Goal: Task Accomplishment & Management: Use online tool/utility

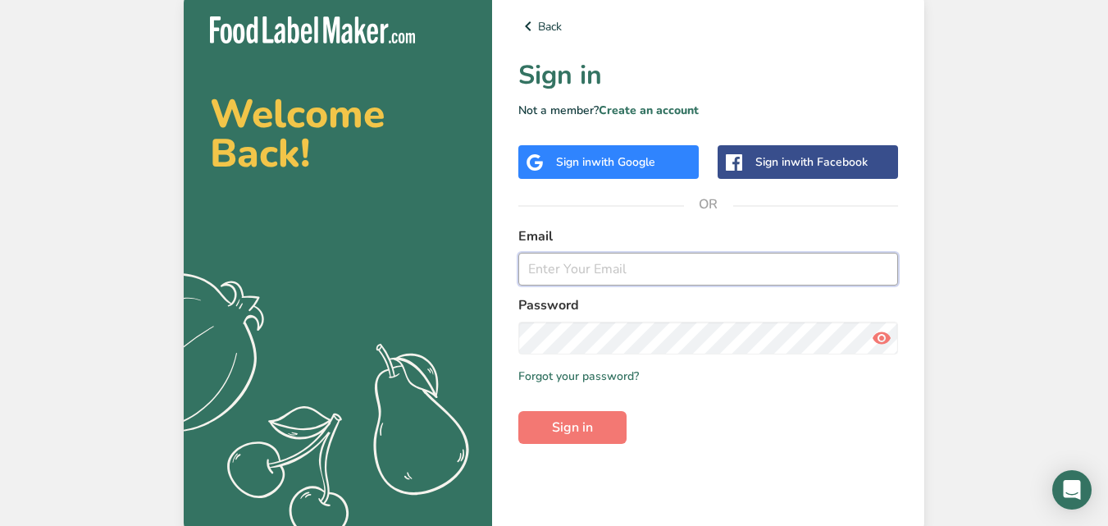
click at [761, 259] on input "email" at bounding box center [708, 269] width 380 height 33
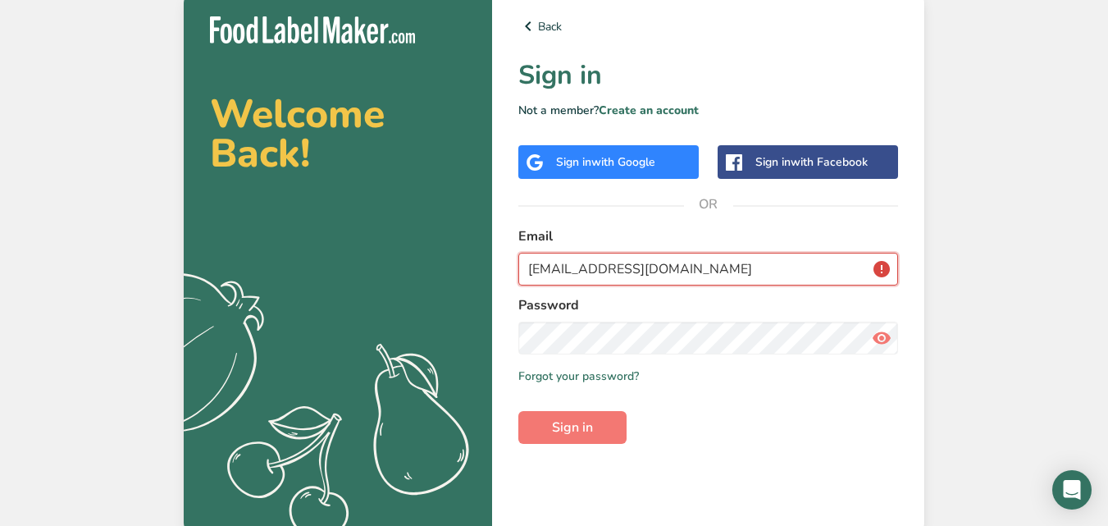
drag, startPoint x: 0, startPoint y: 0, endPoint x: 510, endPoint y: 282, distance: 583.0
click at [510, 282] on div "Back Sign in Not a member? Create an account Sign in with Google Sign in with F…" at bounding box center [708, 262] width 432 height 545
type input "[EMAIL_ADDRESS][DOMAIN_NAME]"
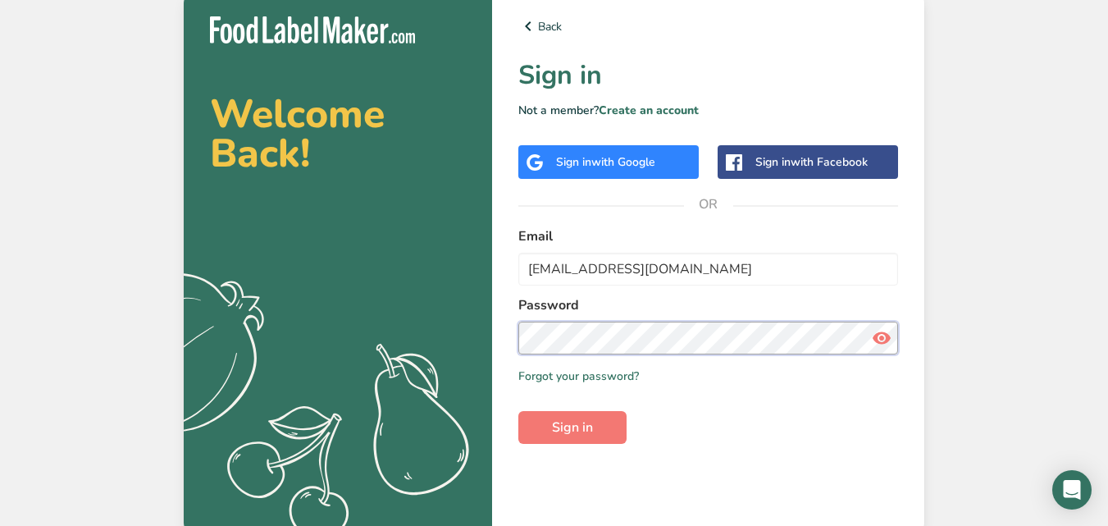
click at [518, 411] on button "Sign in" at bounding box center [572, 427] width 108 height 33
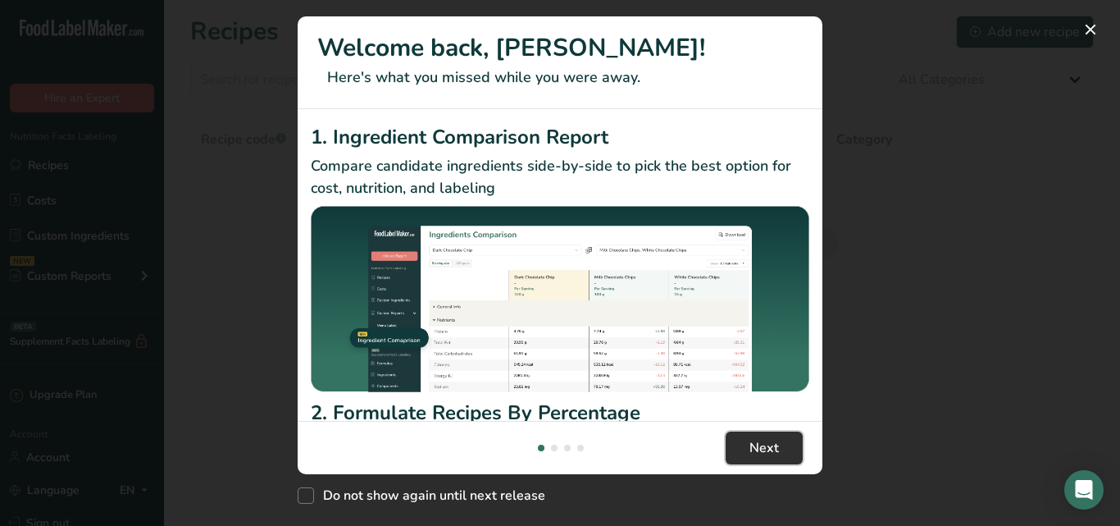
click at [752, 453] on span "Next" at bounding box center [765, 448] width 30 height 20
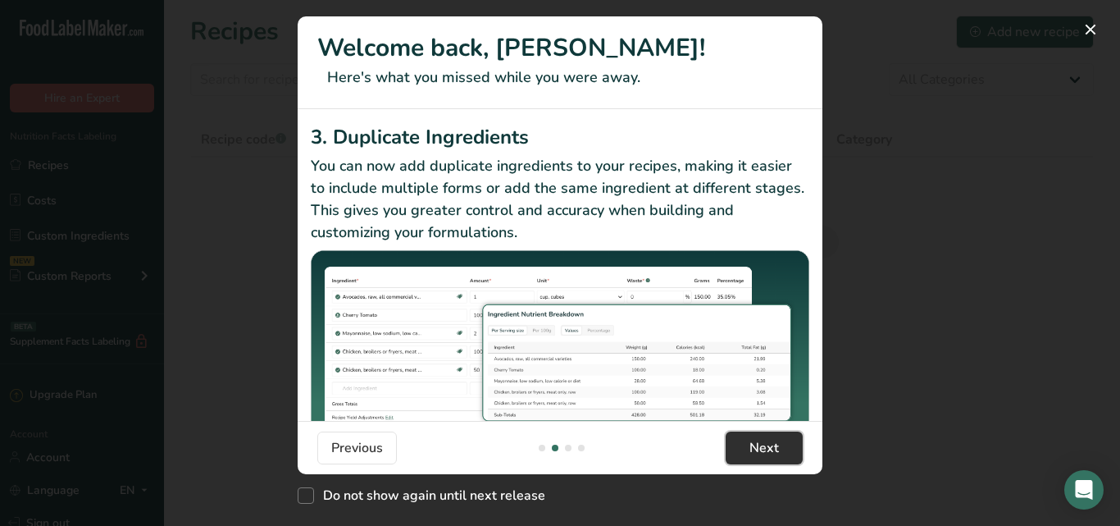
click at [752, 453] on span "Next" at bounding box center [765, 448] width 30 height 20
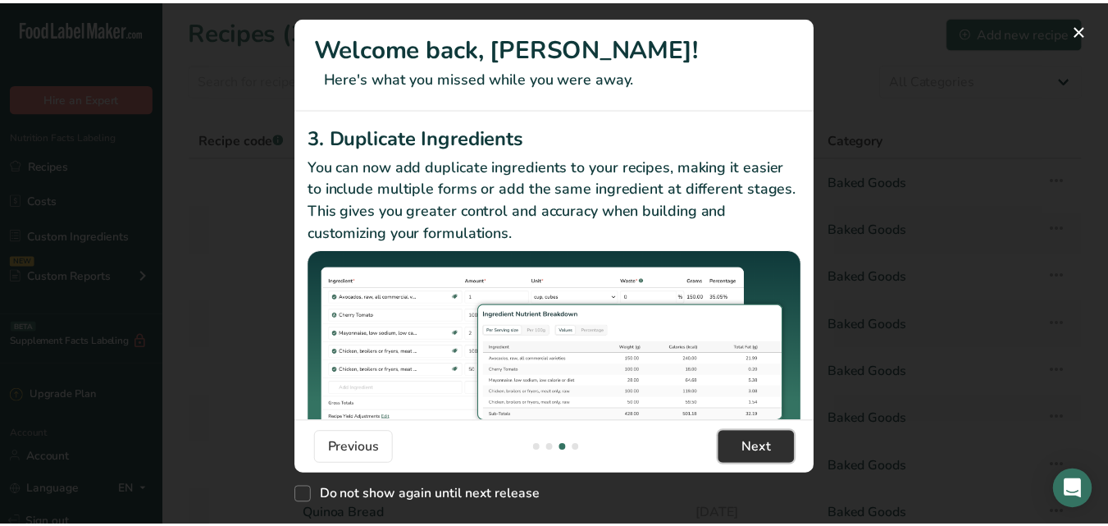
scroll to position [0, 1575]
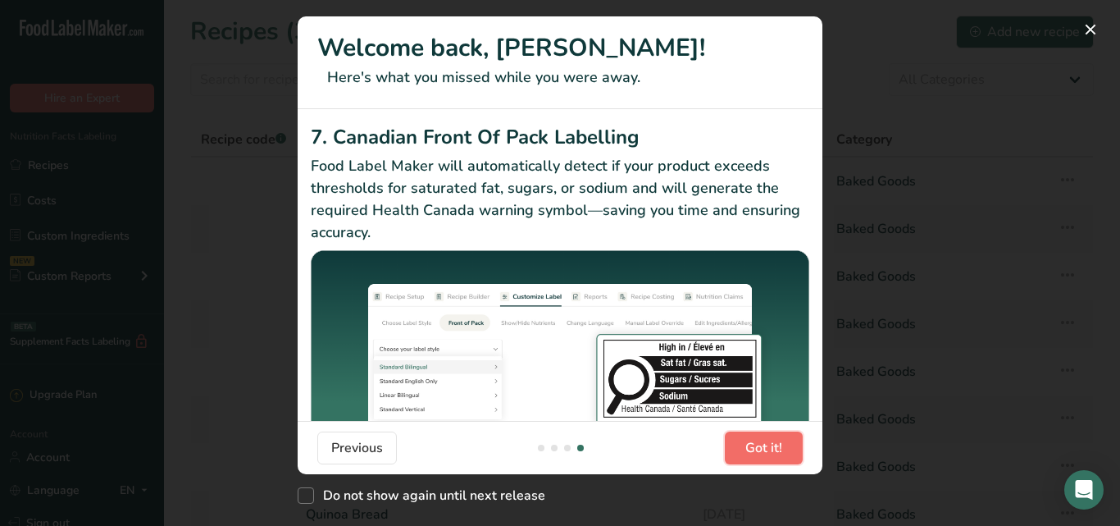
click at [752, 453] on span "Got it!" at bounding box center [764, 448] width 37 height 20
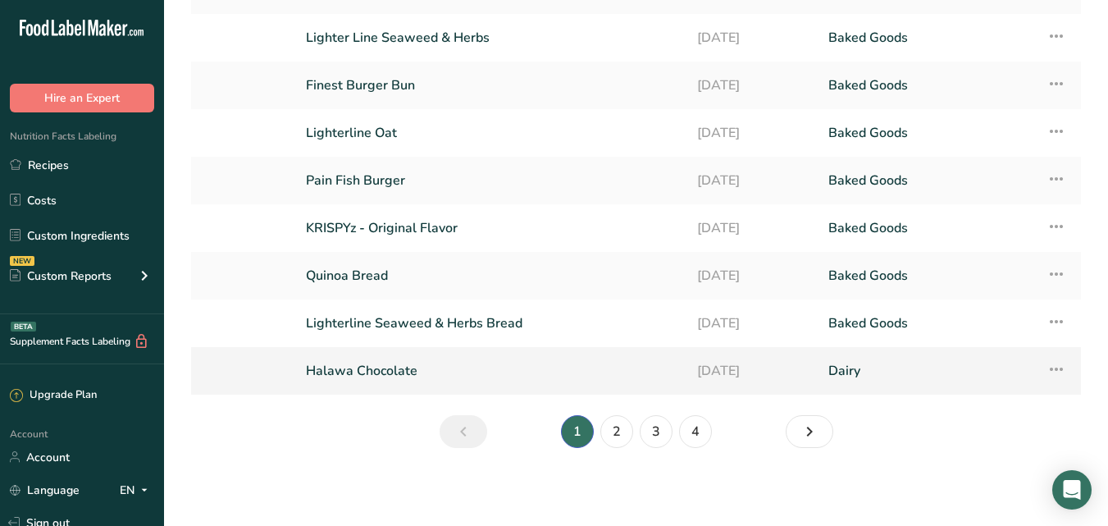
scroll to position [240, 0]
click at [613, 429] on link "2" at bounding box center [616, 430] width 33 height 33
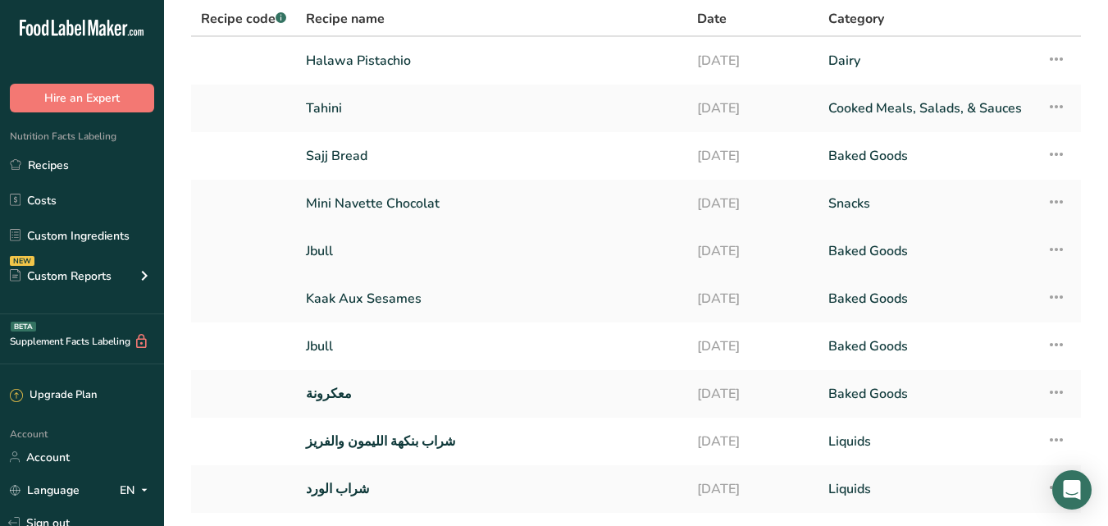
scroll to position [240, 0]
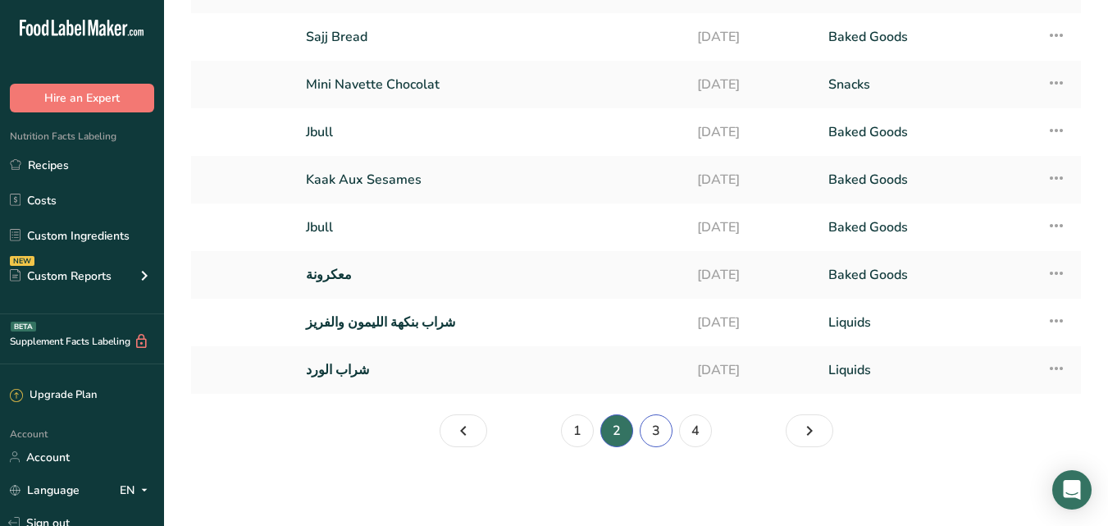
click at [670, 425] on link "3" at bounding box center [656, 430] width 33 height 33
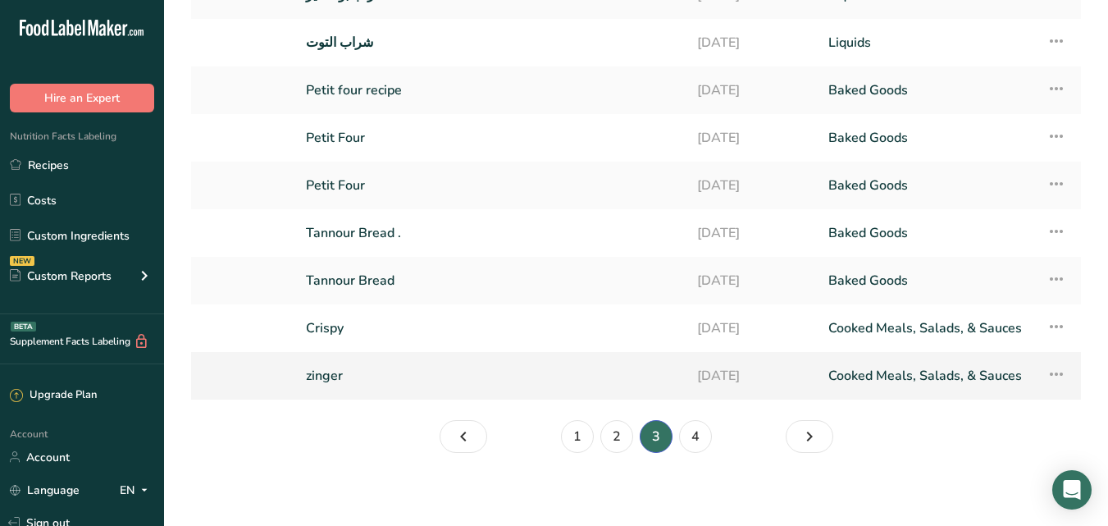
scroll to position [240, 0]
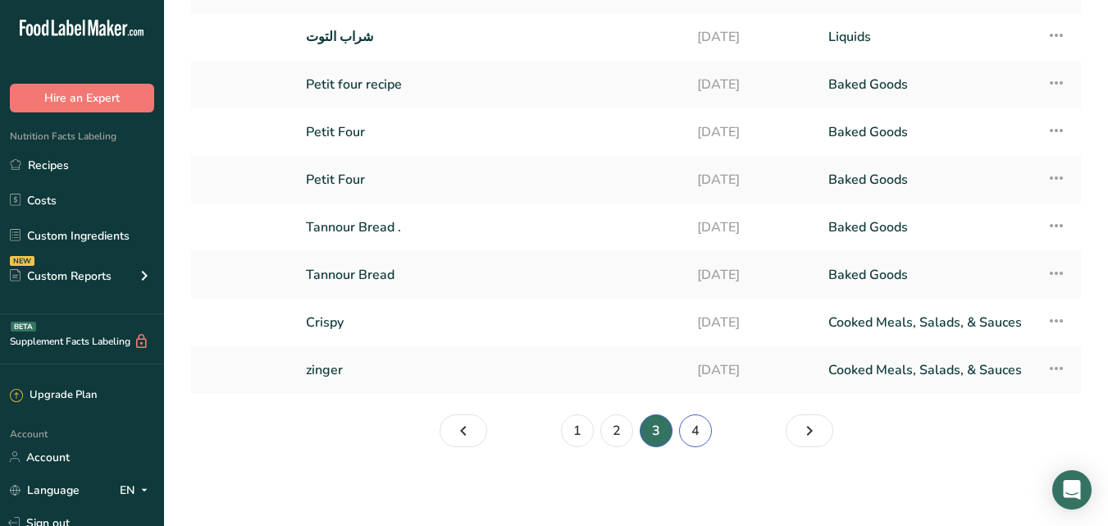
click at [695, 422] on link "4" at bounding box center [695, 430] width 33 height 33
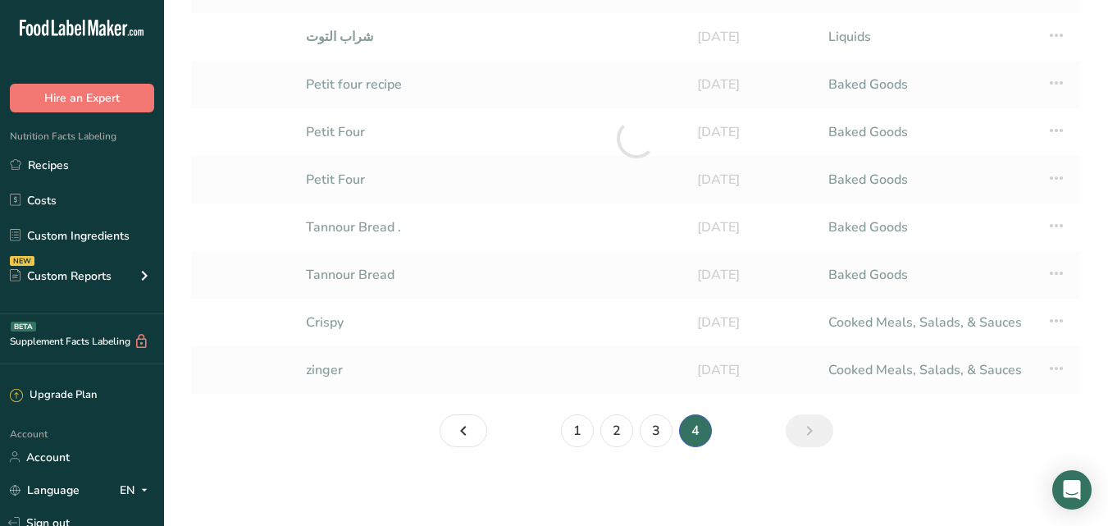
scroll to position [192, 0]
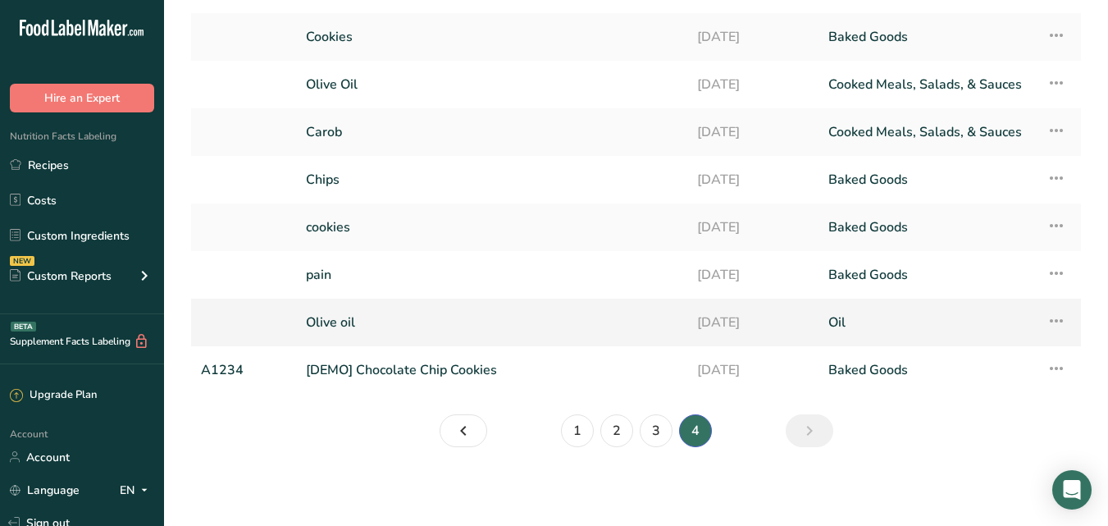
click at [346, 319] on link "Olive oil" at bounding box center [492, 322] width 372 height 34
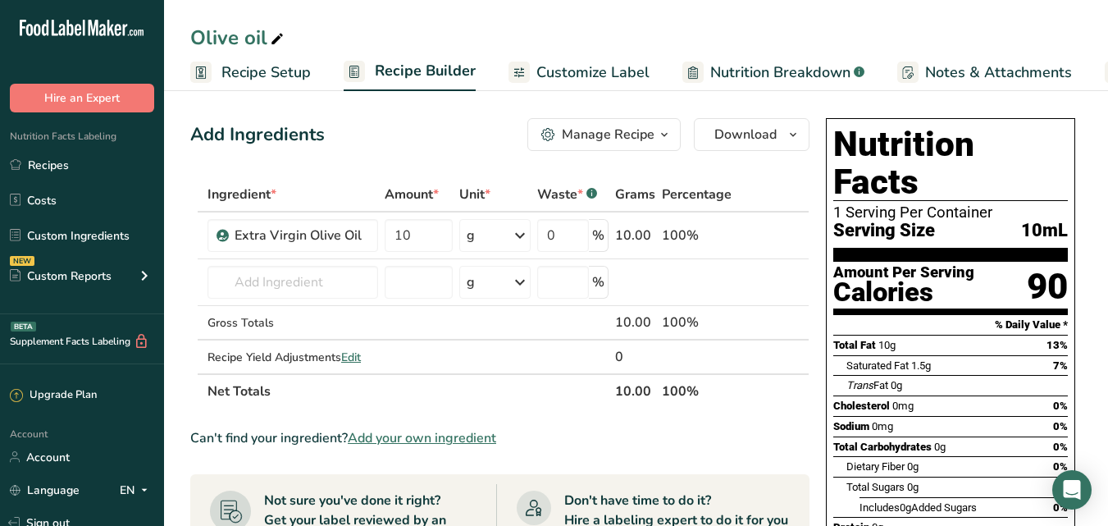
click at [244, 70] on span "Recipe Setup" at bounding box center [265, 73] width 89 height 22
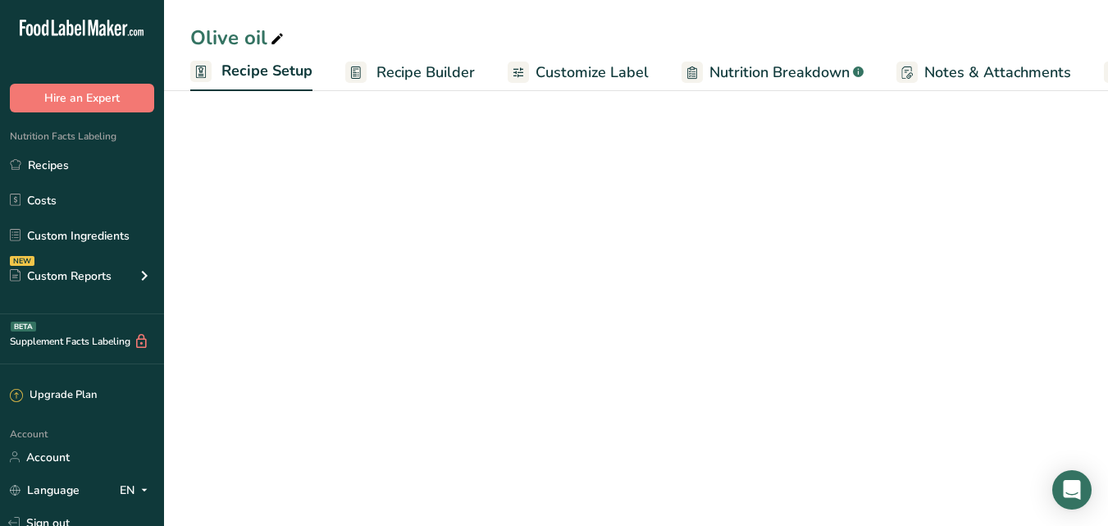
scroll to position [0, 6]
select select "22"
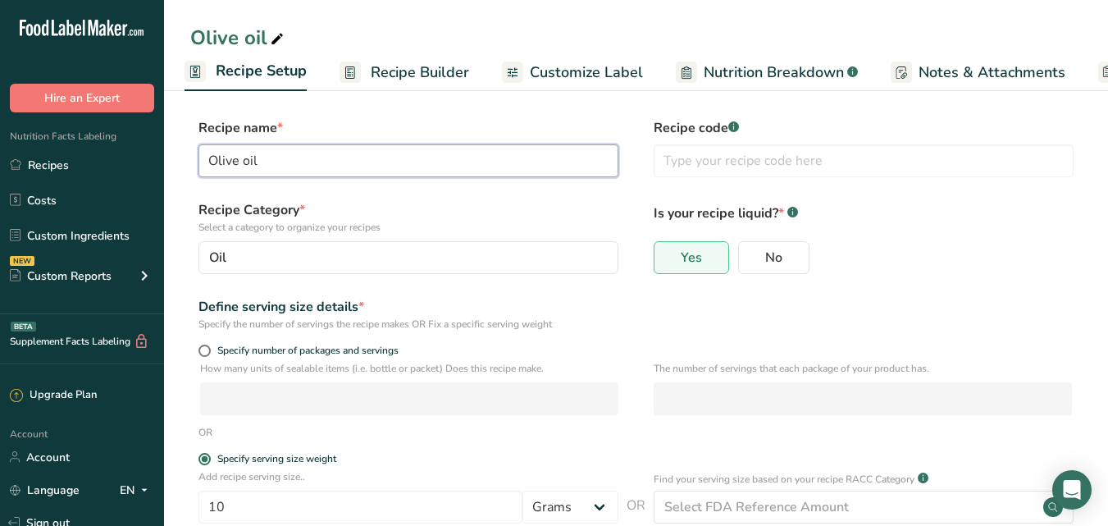
click at [289, 156] on input "Olive oil" at bounding box center [409, 160] width 420 height 33
type input "Olive oil - Mazeh"
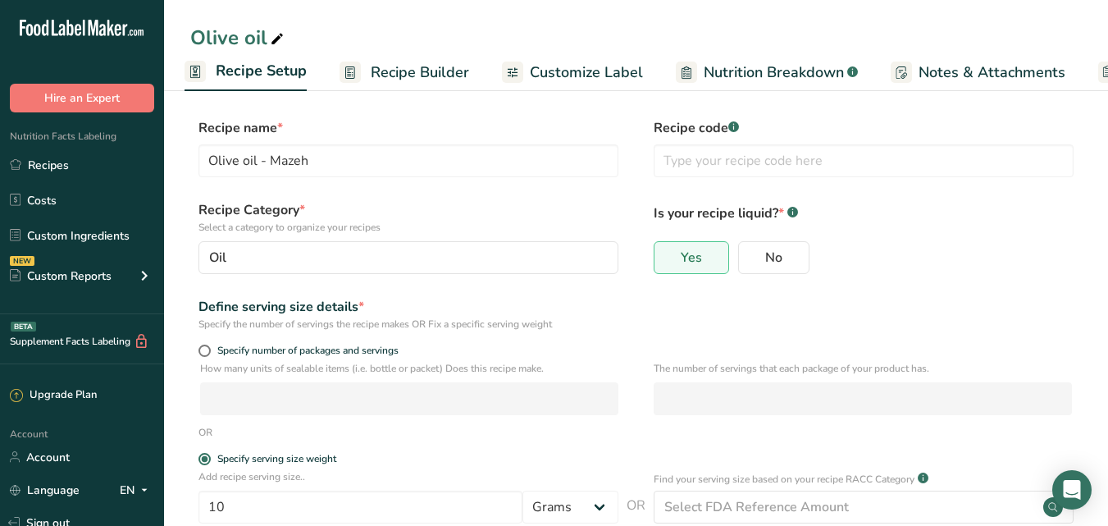
click at [458, 76] on span "Recipe Builder" at bounding box center [420, 73] width 98 height 22
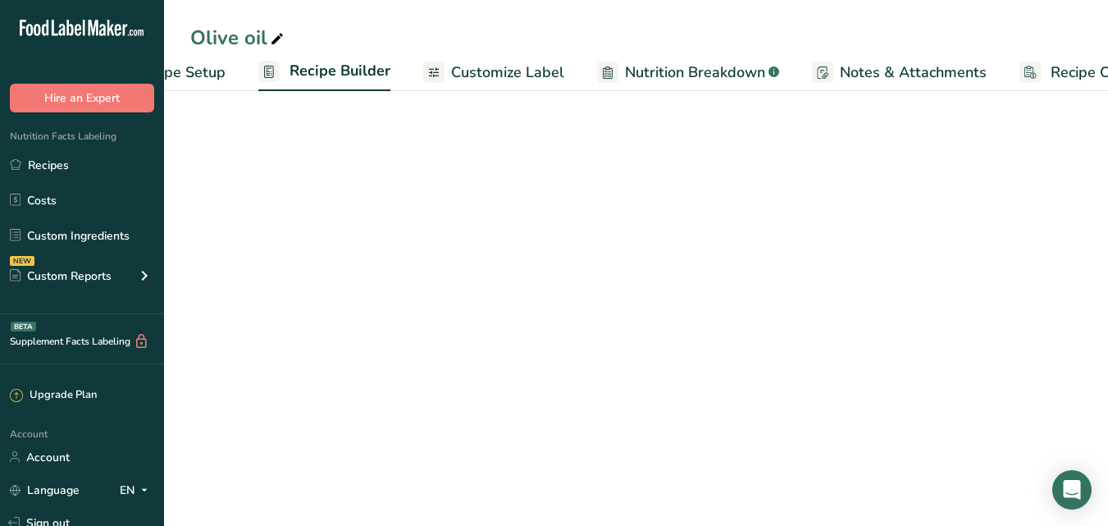
scroll to position [0, 153]
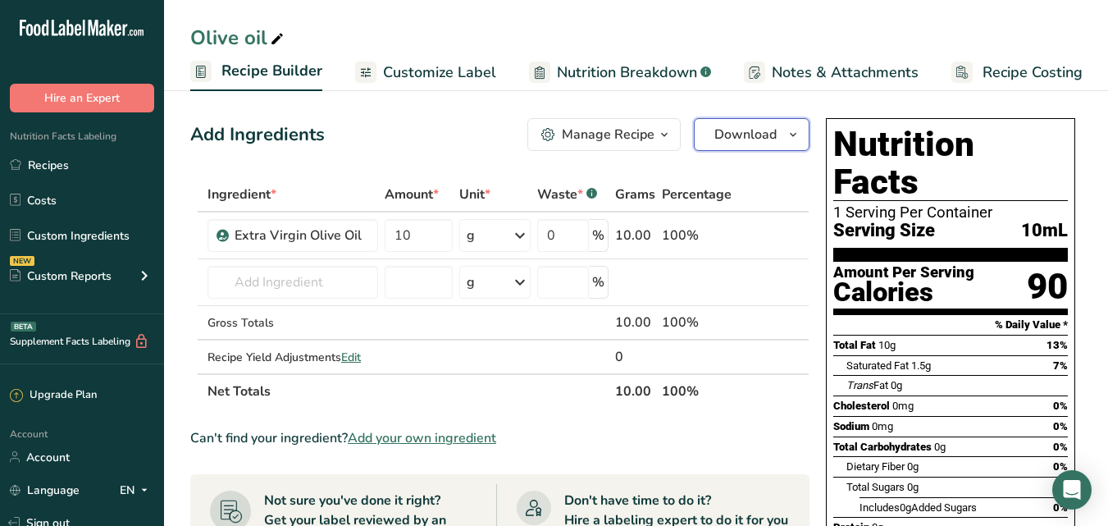
click at [806, 129] on button "Download" at bounding box center [752, 134] width 116 height 33
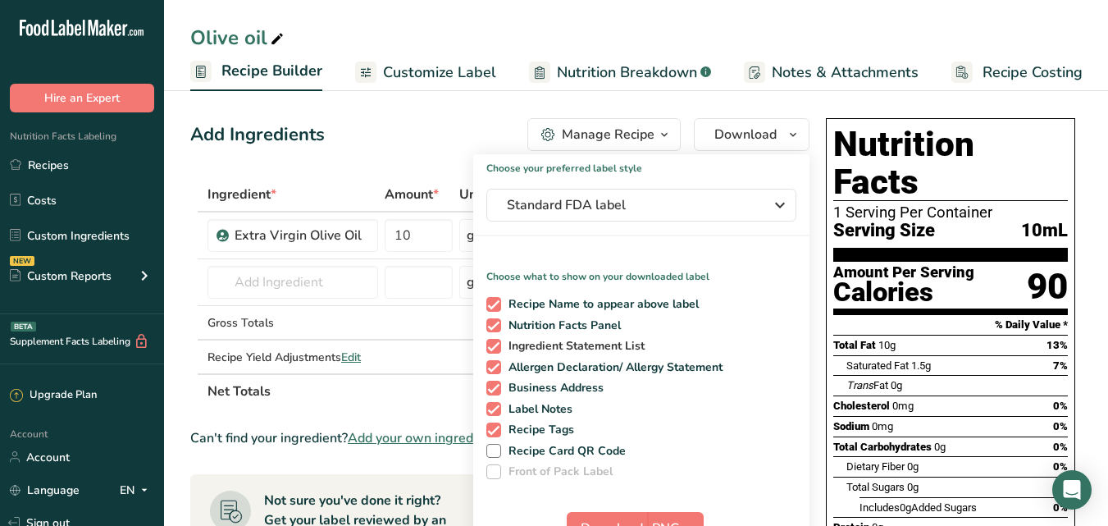
click at [500, 345] on span at bounding box center [493, 346] width 15 height 15
click at [497, 345] on input "Ingredient Statement List" at bounding box center [491, 345] width 11 height 11
checkbox input "false"
click at [492, 372] on span at bounding box center [493, 367] width 15 height 15
click at [492, 372] on input "Allergen Declaration/ Allergy Statement" at bounding box center [491, 367] width 11 height 11
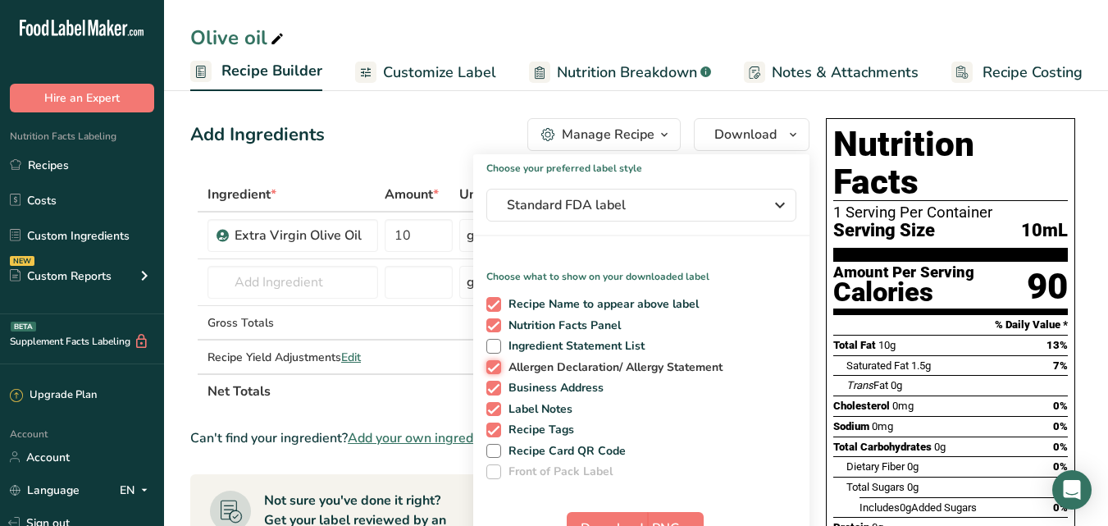
checkbox input "false"
click at [491, 445] on span at bounding box center [493, 451] width 15 height 15
click at [491, 445] on input "Recipe Card QR Code" at bounding box center [491, 450] width 11 height 11
checkbox input "true"
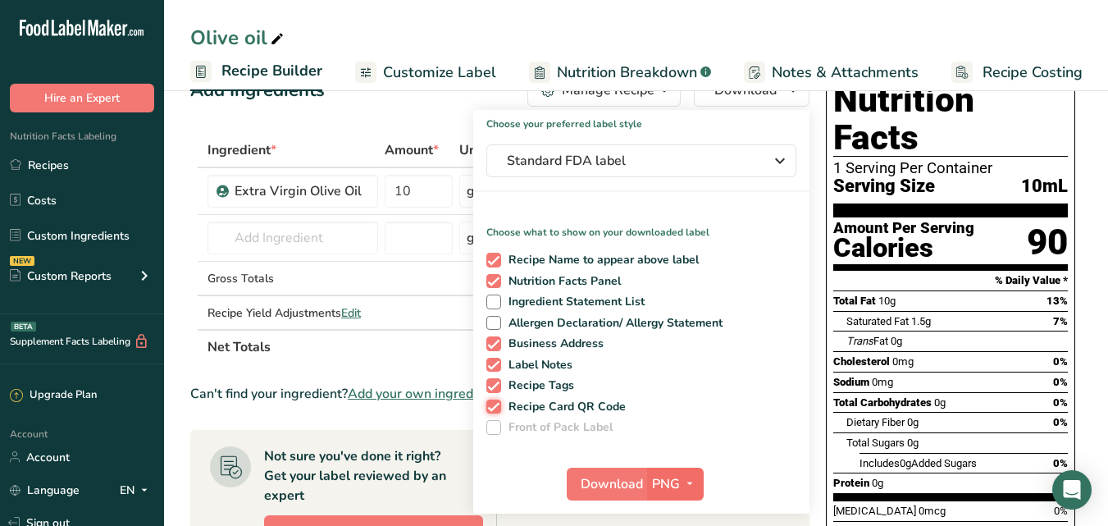
scroll to position [82, 0]
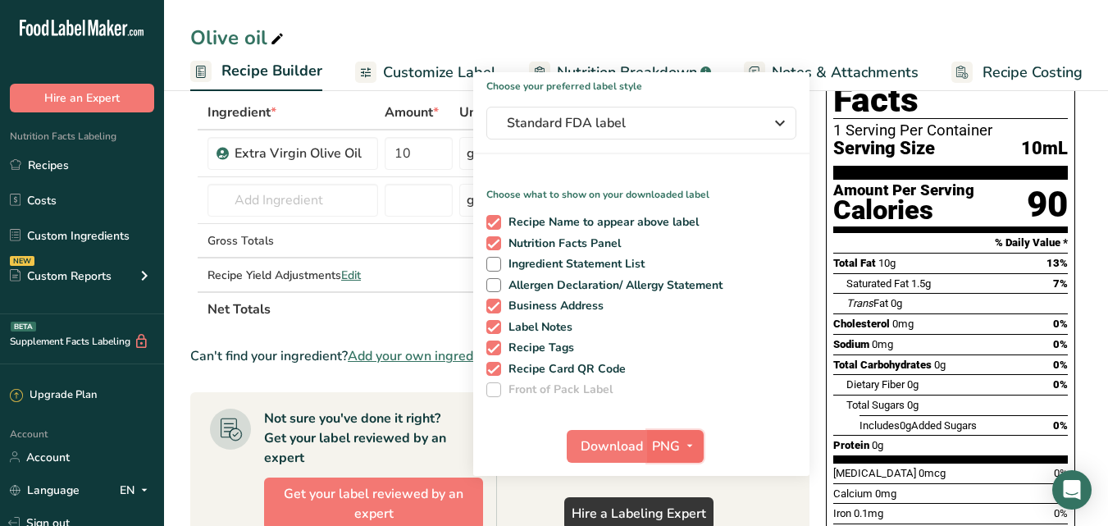
click at [685, 437] on icon "button" at bounding box center [689, 446] width 13 height 21
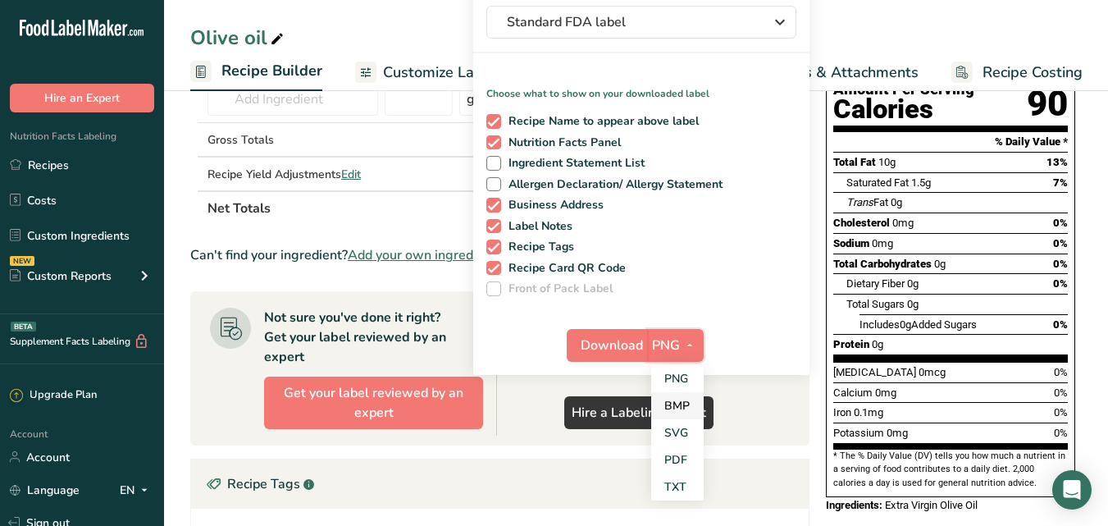
scroll to position [410, 0]
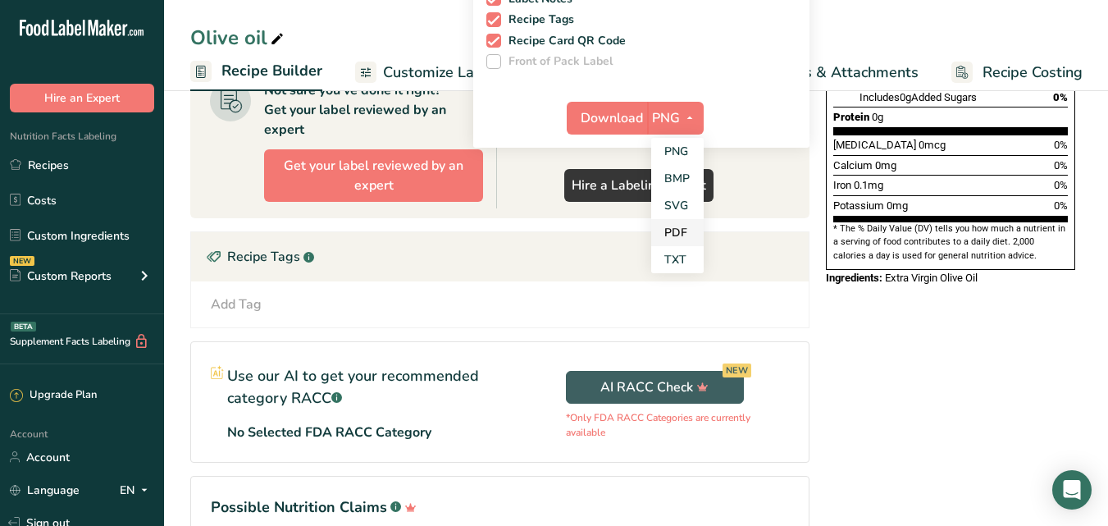
click at [682, 236] on link "PDF" at bounding box center [677, 232] width 52 height 27
click at [606, 122] on span "Download" at bounding box center [613, 118] width 62 height 20
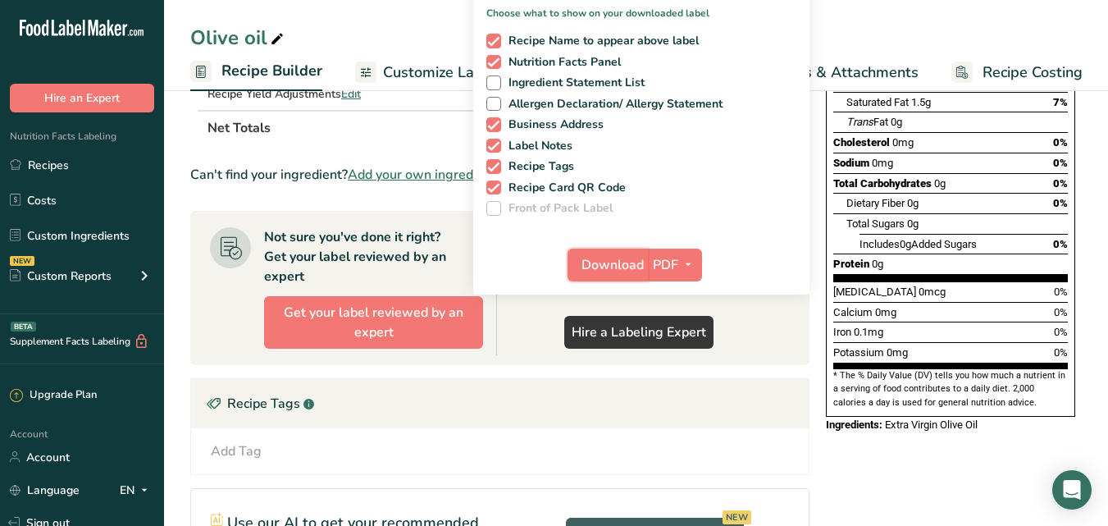
scroll to position [0, 0]
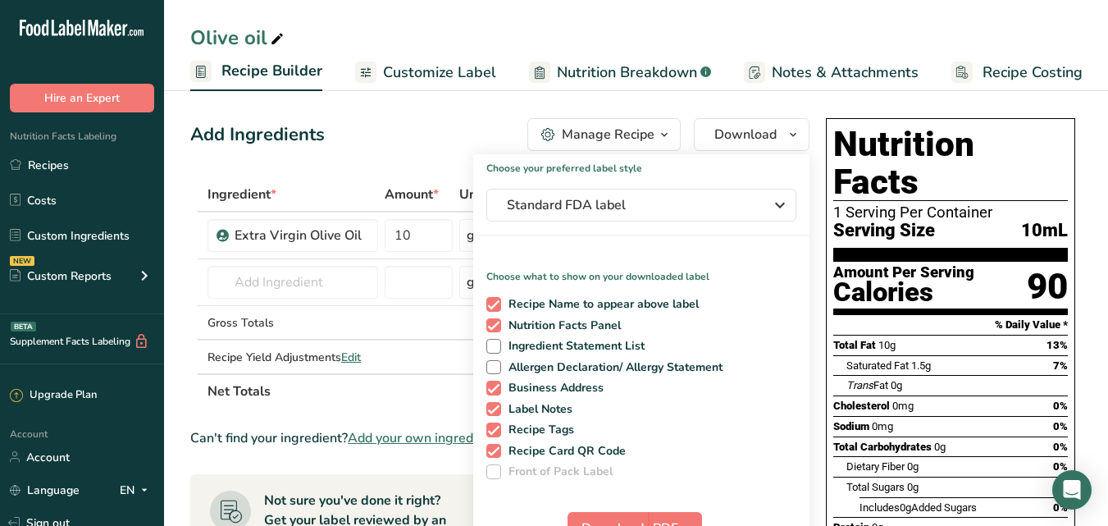
click at [253, 69] on span "Recipe Builder" at bounding box center [271, 71] width 101 height 22
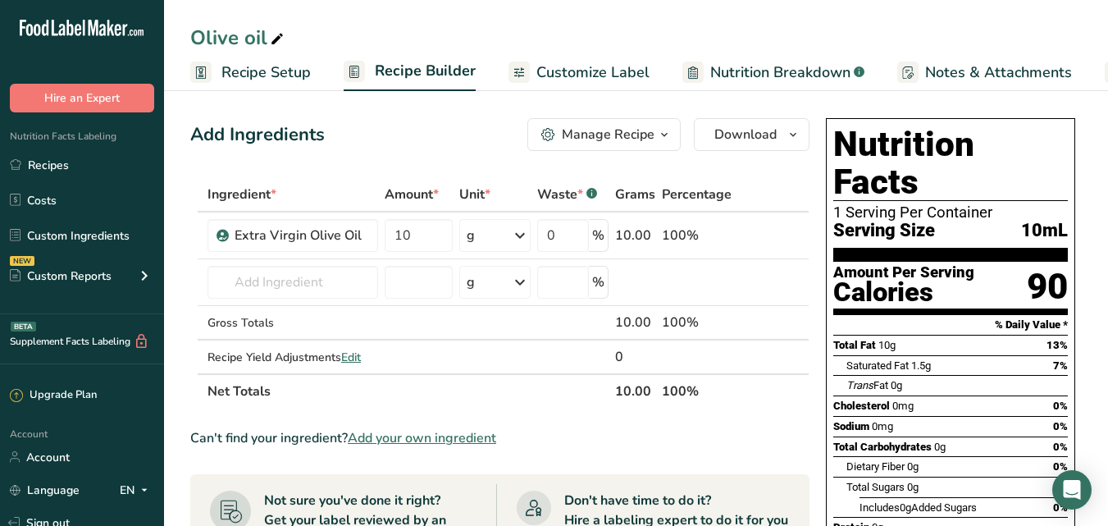
click at [240, 75] on span "Recipe Setup" at bounding box center [265, 73] width 89 height 22
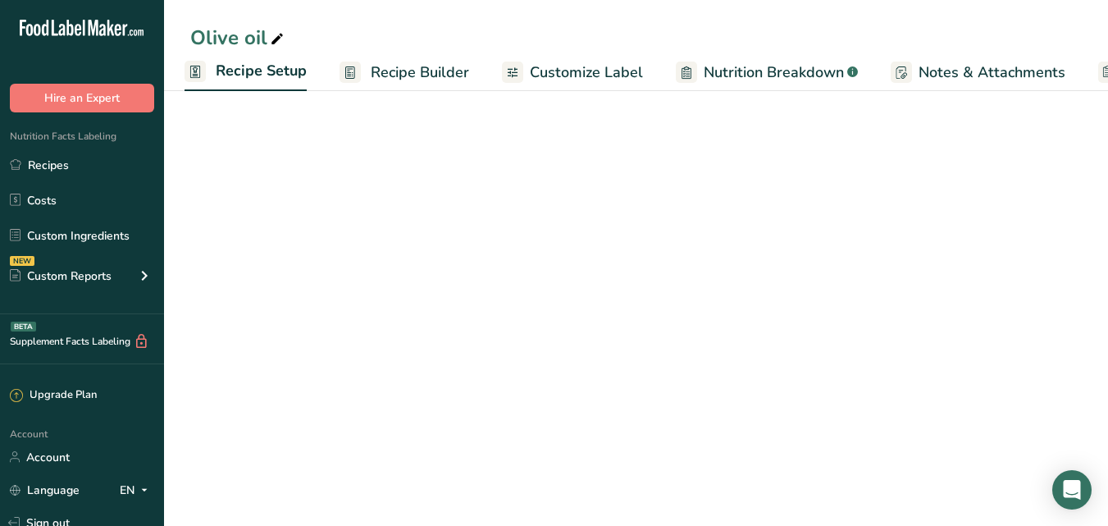
select select "22"
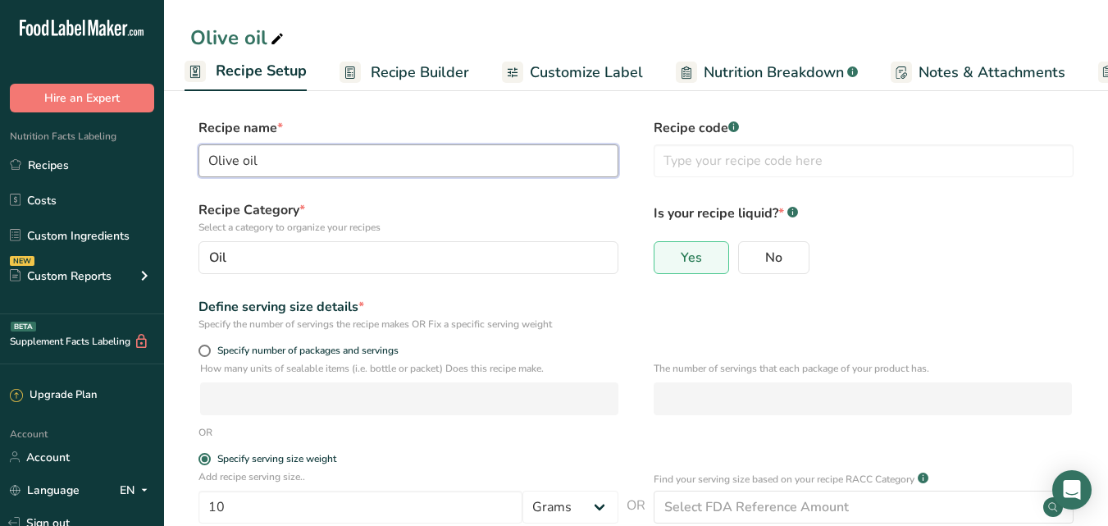
click at [297, 156] on input "Olive oil" at bounding box center [409, 160] width 420 height 33
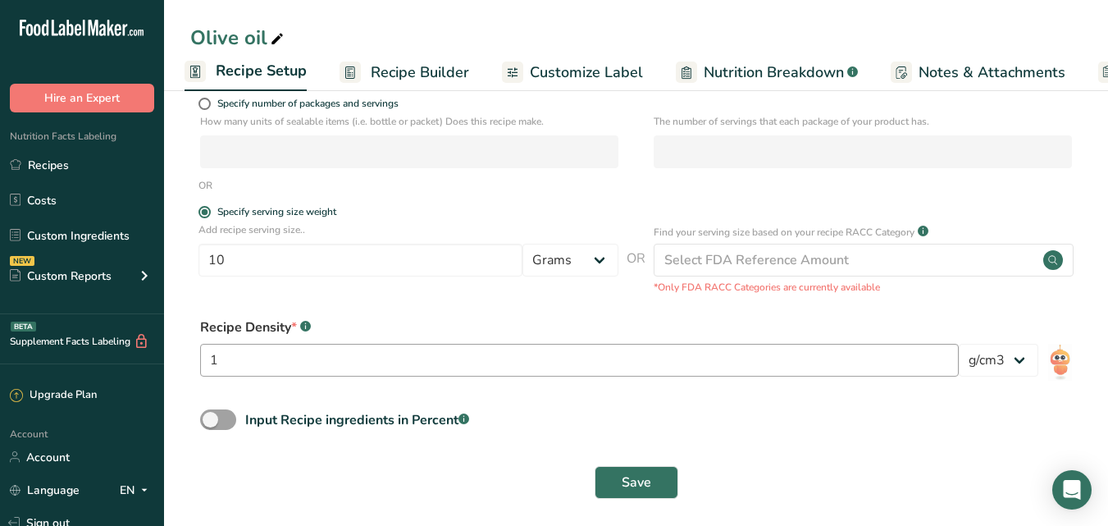
scroll to position [256, 0]
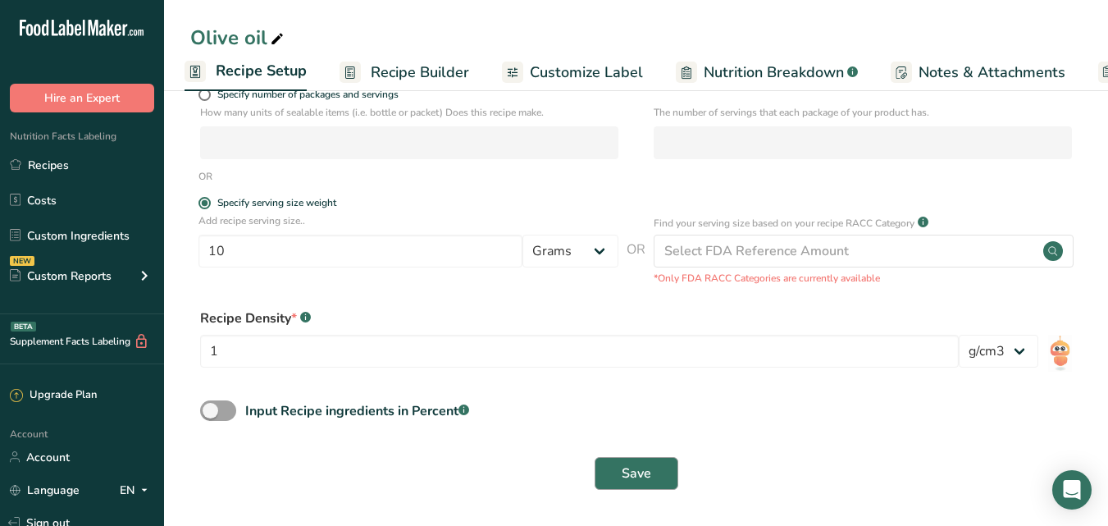
type input "Olive oil - Mazeh"
click at [648, 471] on span "Save" at bounding box center [637, 473] width 30 height 20
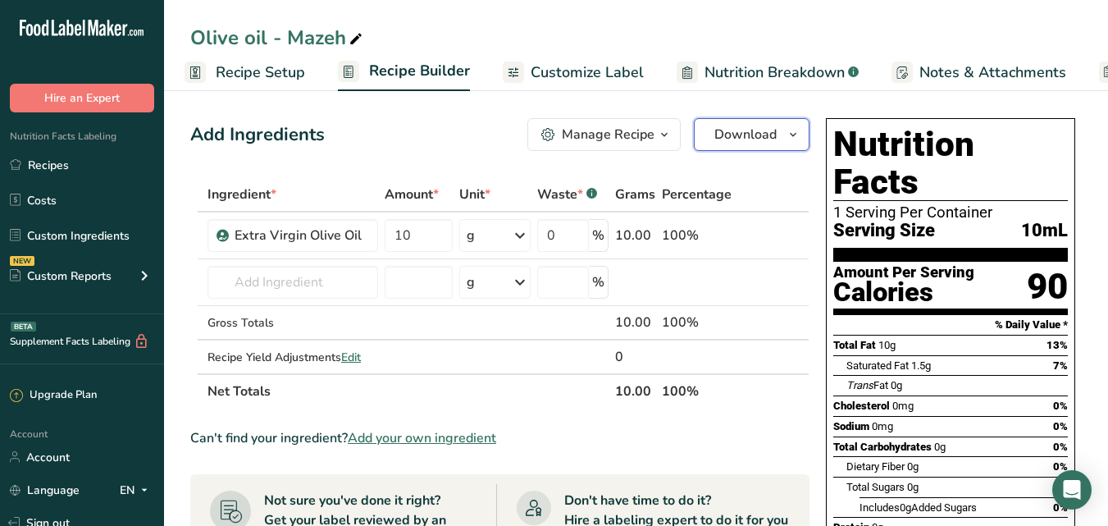
click at [805, 136] on button "Download" at bounding box center [752, 134] width 116 height 33
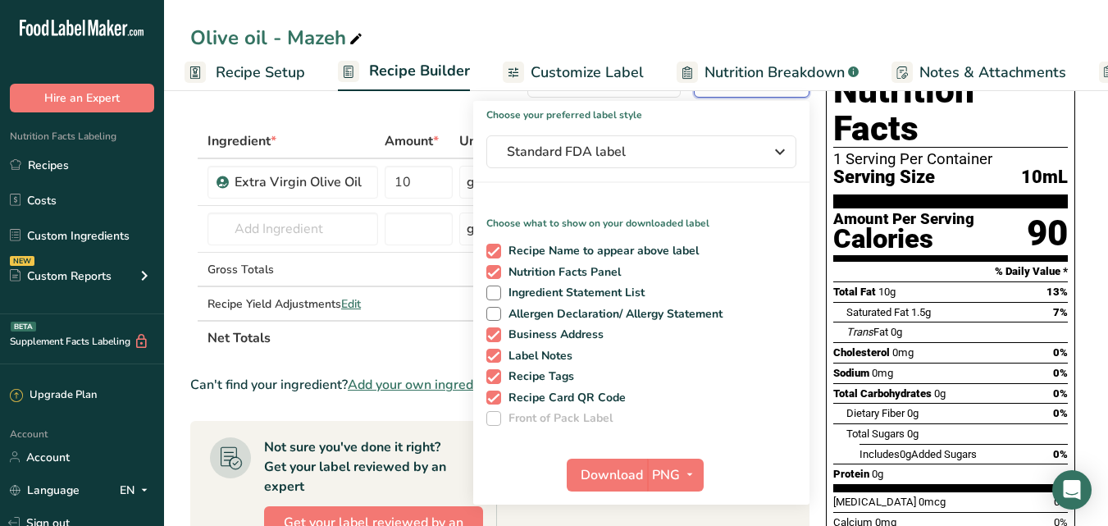
scroll to position [82, 0]
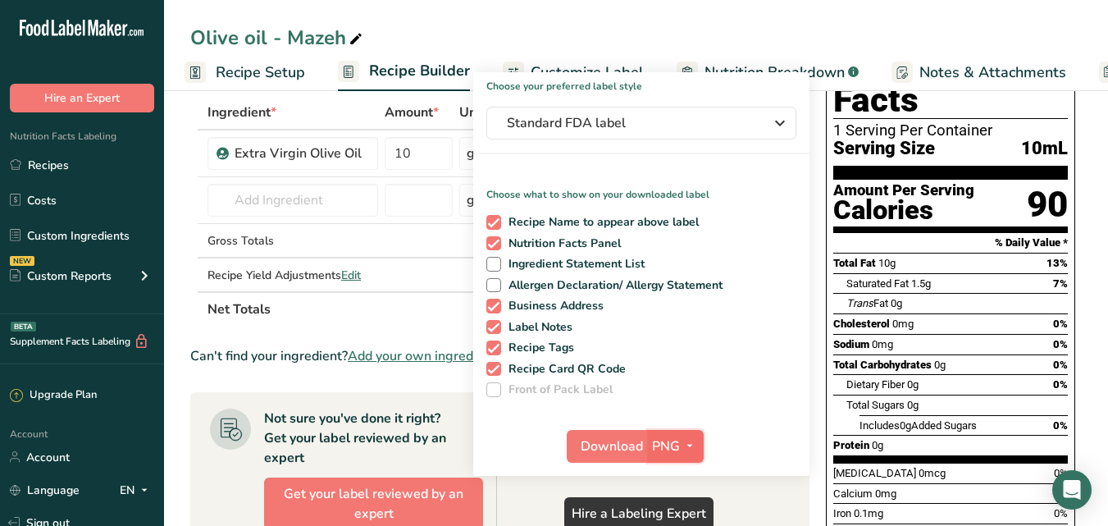
click at [660, 434] on button "PNG" at bounding box center [675, 446] width 57 height 33
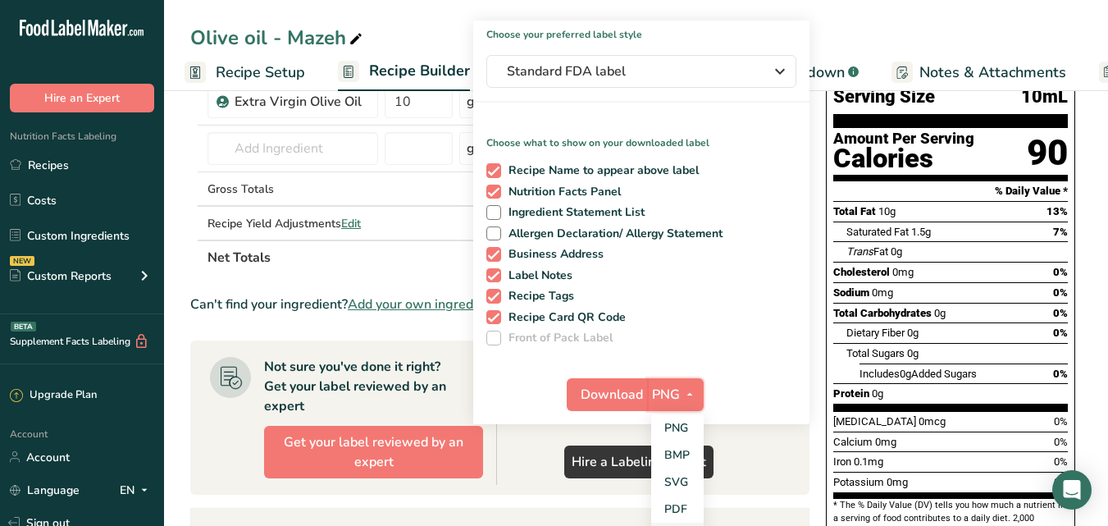
scroll to position [246, 0]
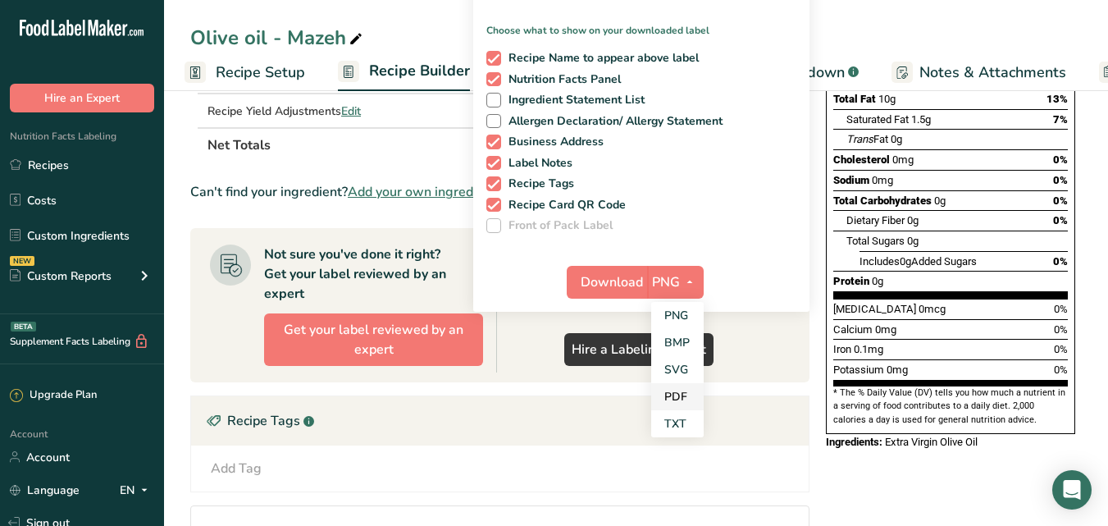
click at [674, 398] on link "PDF" at bounding box center [677, 396] width 52 height 27
click at [599, 281] on span "Download" at bounding box center [613, 282] width 62 height 20
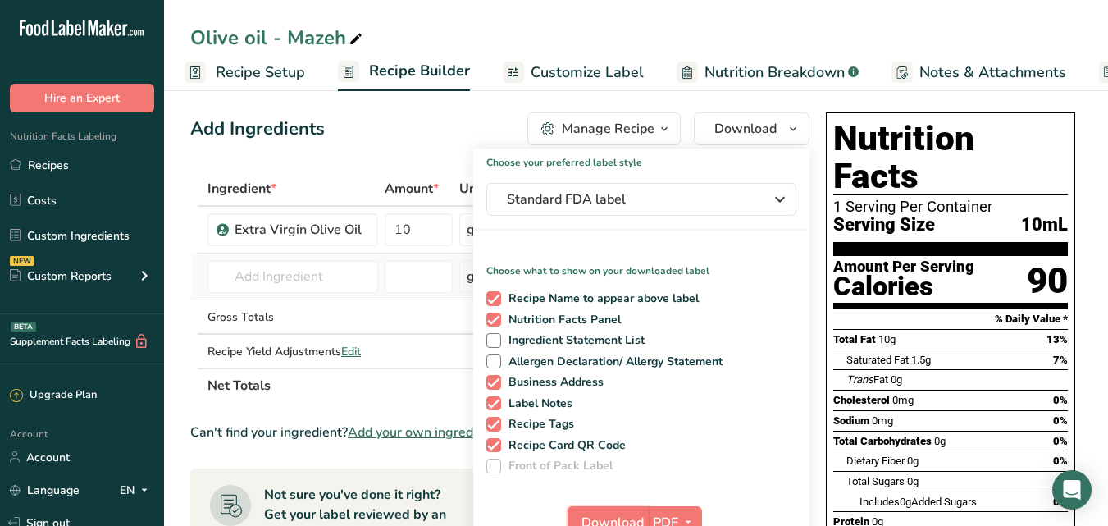
scroll to position [0, 0]
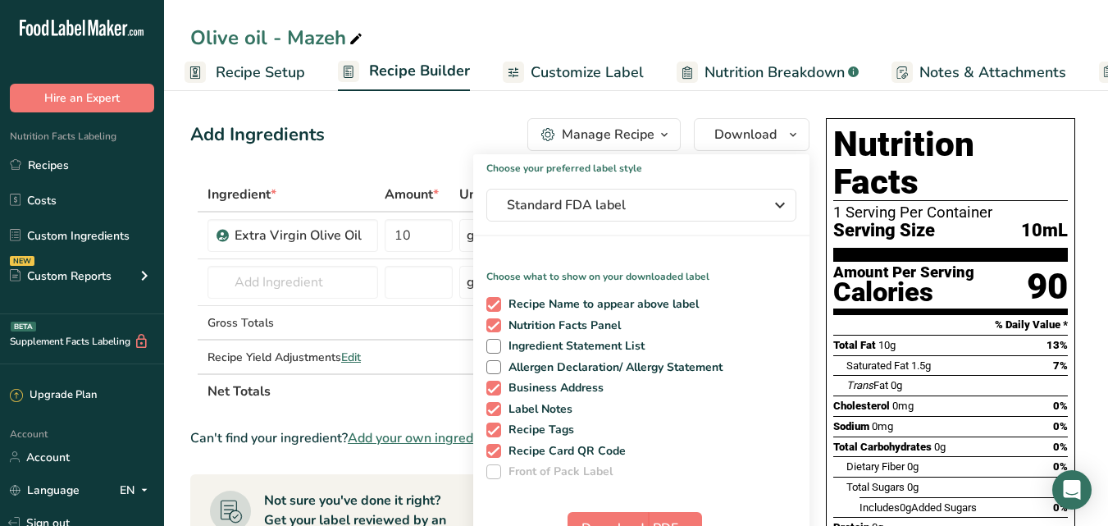
click at [266, 71] on span "Recipe Setup" at bounding box center [260, 73] width 89 height 22
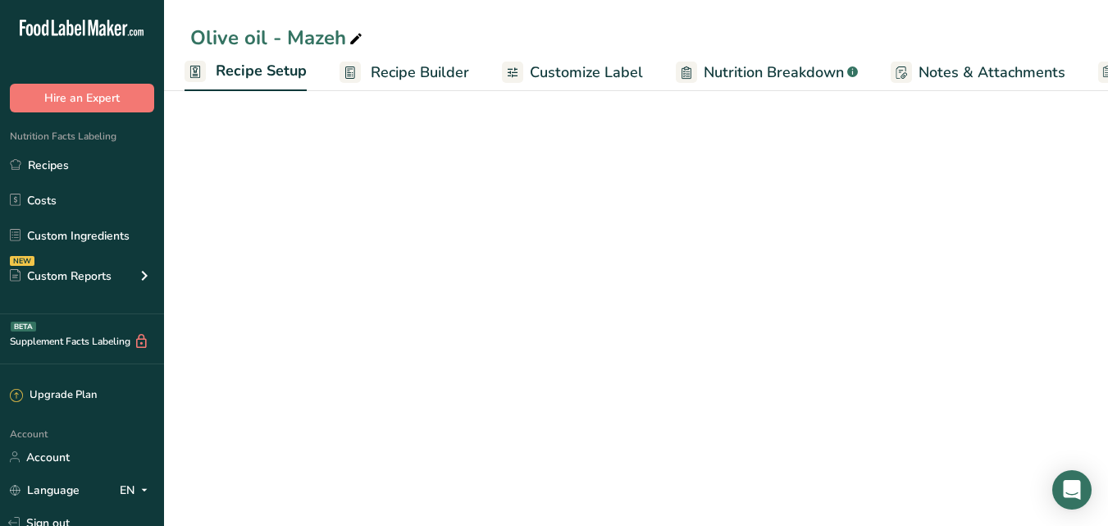
select select "22"
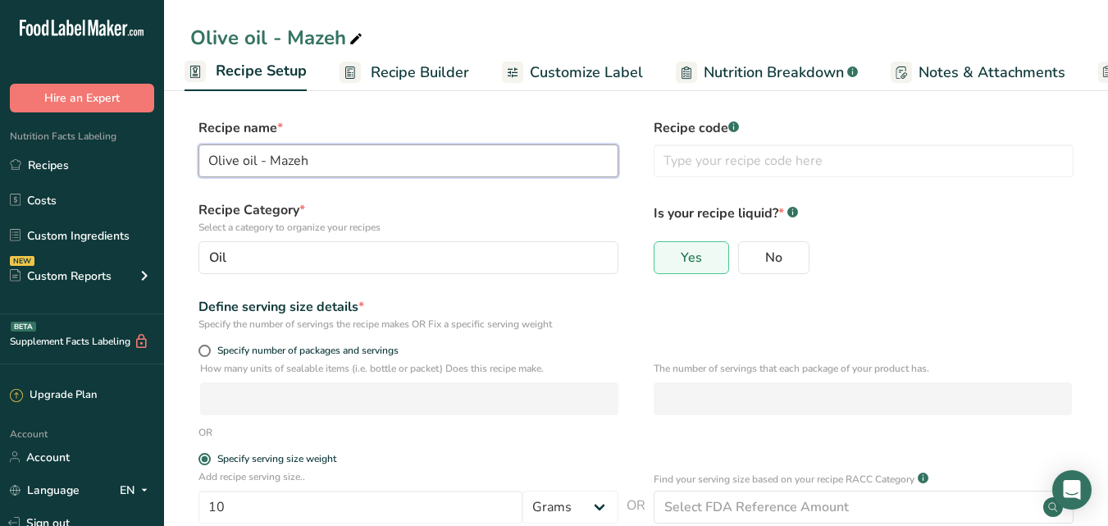
drag, startPoint x: 322, startPoint y: 171, endPoint x: 272, endPoint y: 170, distance: 49.2
click at [272, 170] on input "Olive oil - Mazeh" at bounding box center [409, 160] width 420 height 33
type input "Olive oil - Zahran"
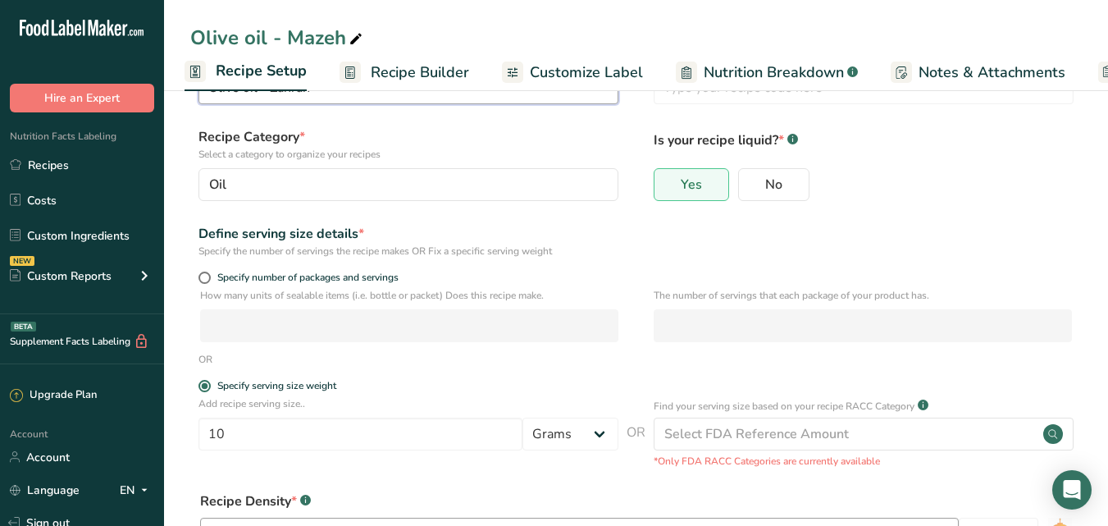
scroll to position [256, 0]
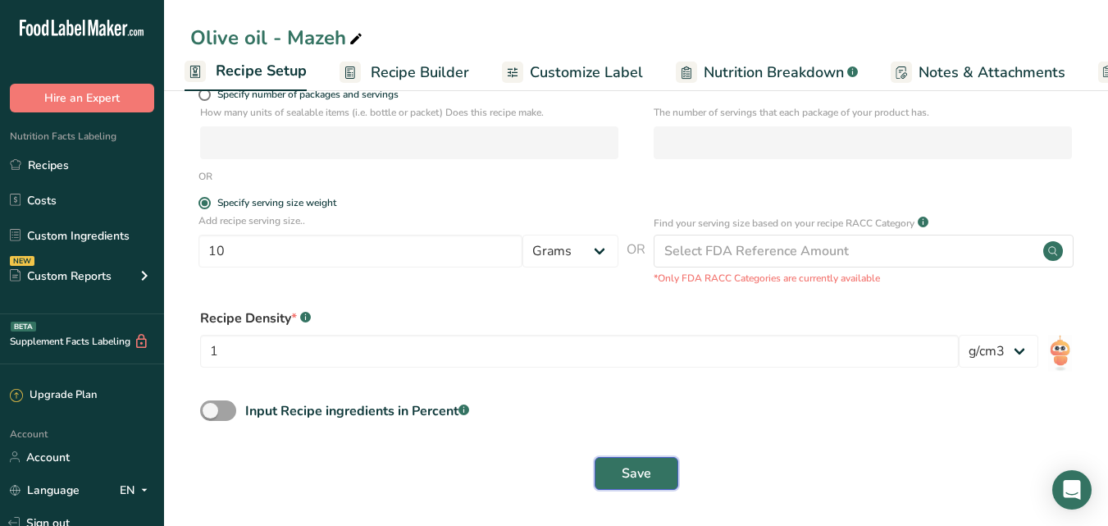
click at [642, 468] on span "Save" at bounding box center [637, 473] width 30 height 20
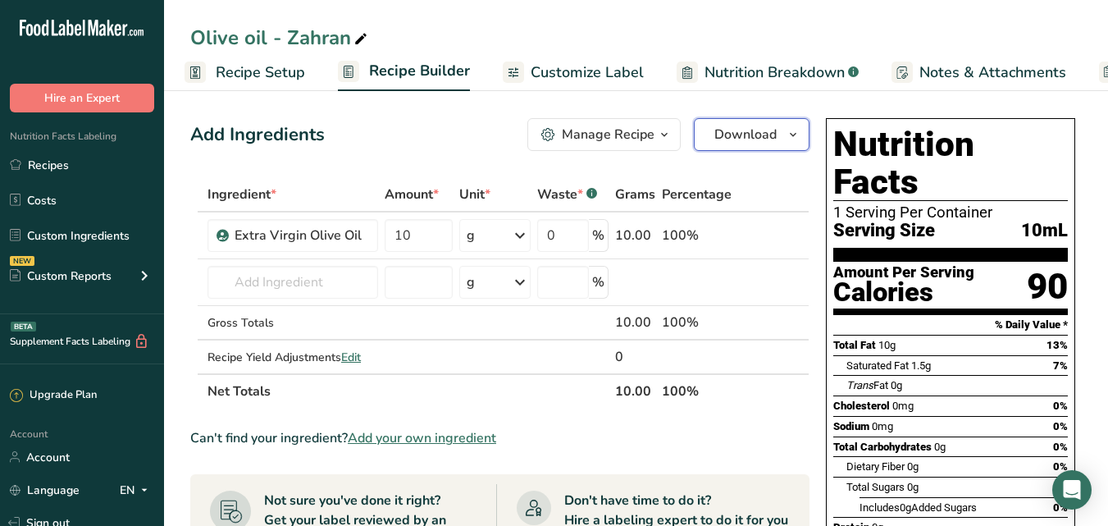
click at [795, 140] on icon "button" at bounding box center [793, 135] width 13 height 21
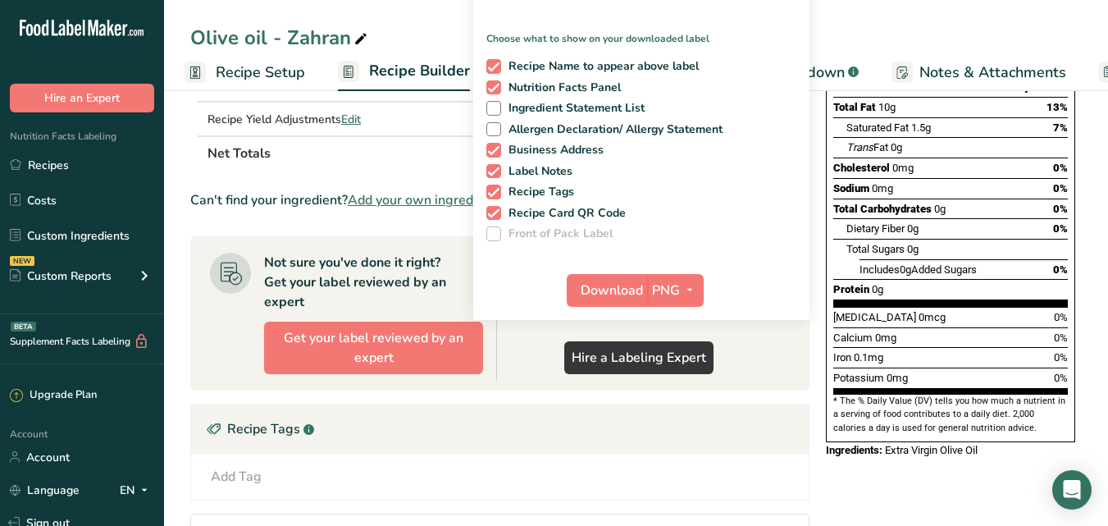
scroll to position [246, 0]
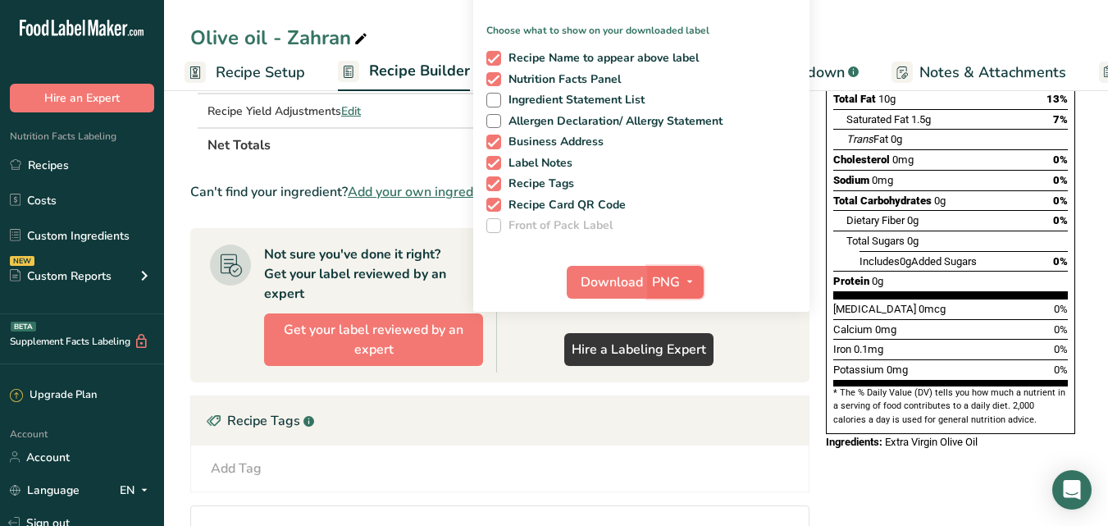
click at [680, 272] on span "button" at bounding box center [690, 282] width 20 height 20
click at [678, 399] on link "PDF" at bounding box center [677, 396] width 52 height 27
click at [608, 285] on span "Download" at bounding box center [613, 282] width 62 height 20
